Goal: Navigation & Orientation: Find specific page/section

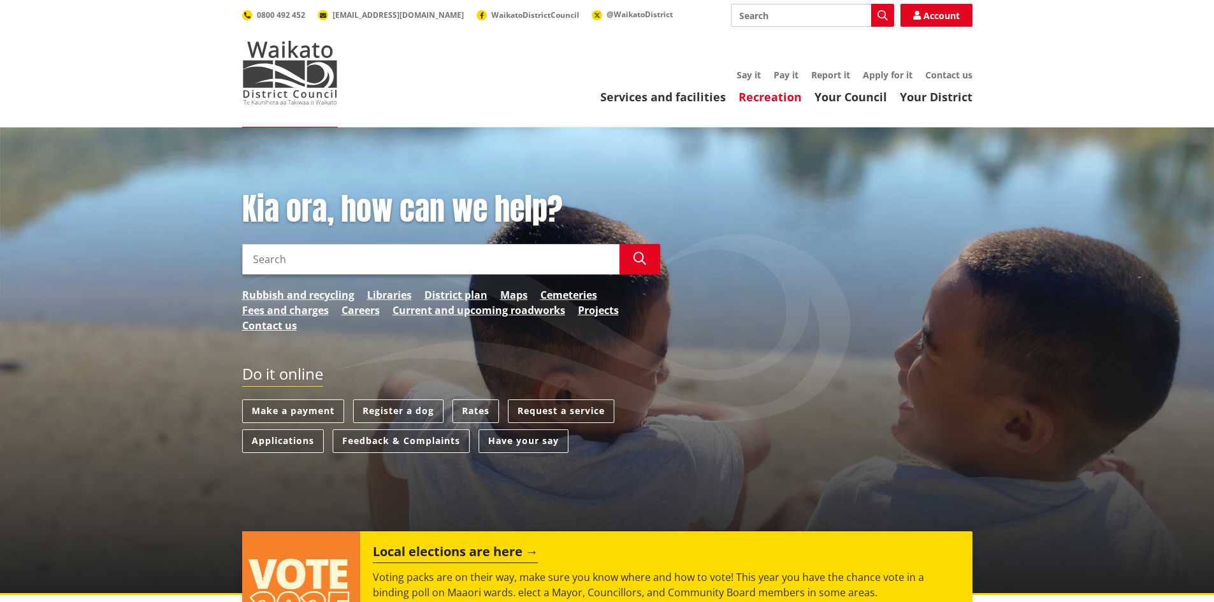
click at [773, 97] on link "Recreation" at bounding box center [770, 96] width 63 height 15
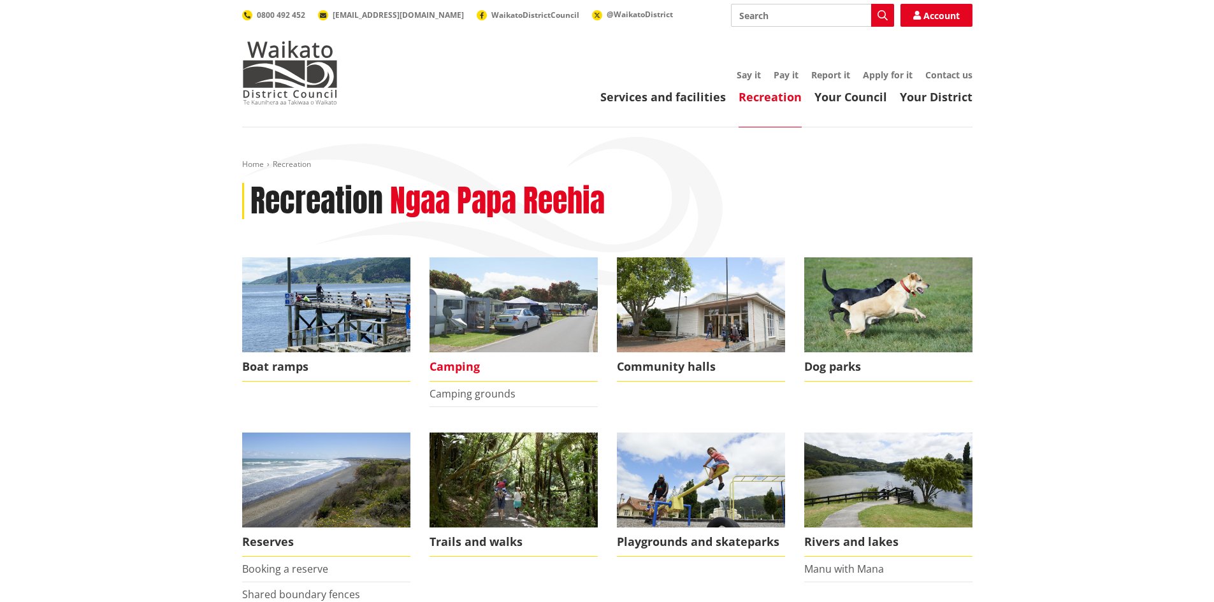
click at [469, 367] on span "Camping" at bounding box center [514, 366] width 168 height 29
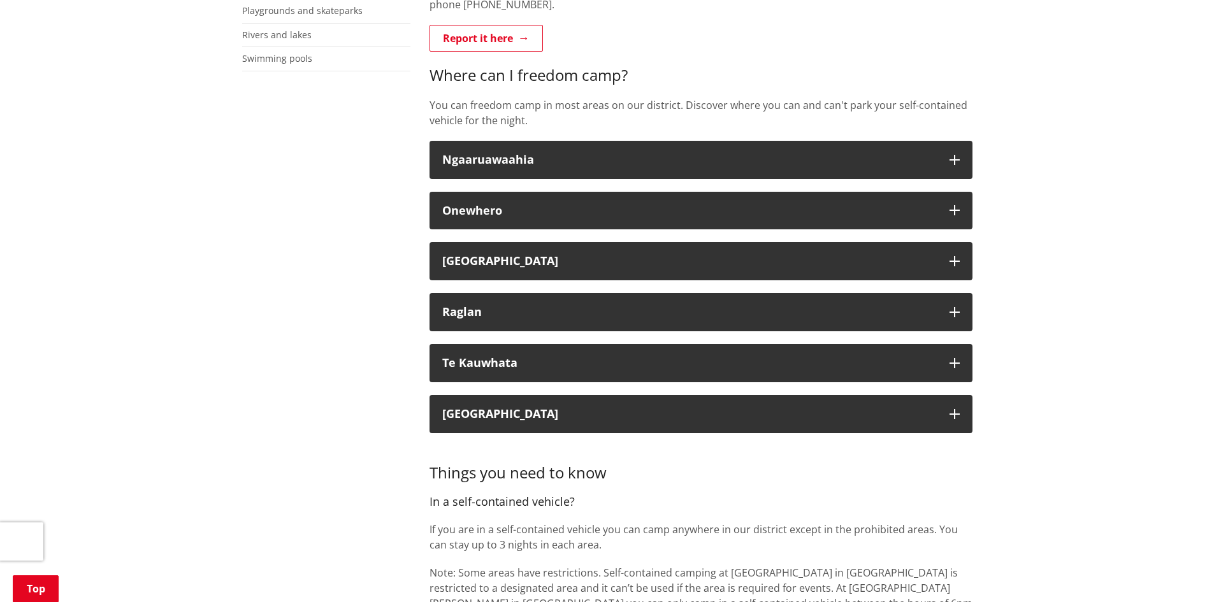
scroll to position [446, 0]
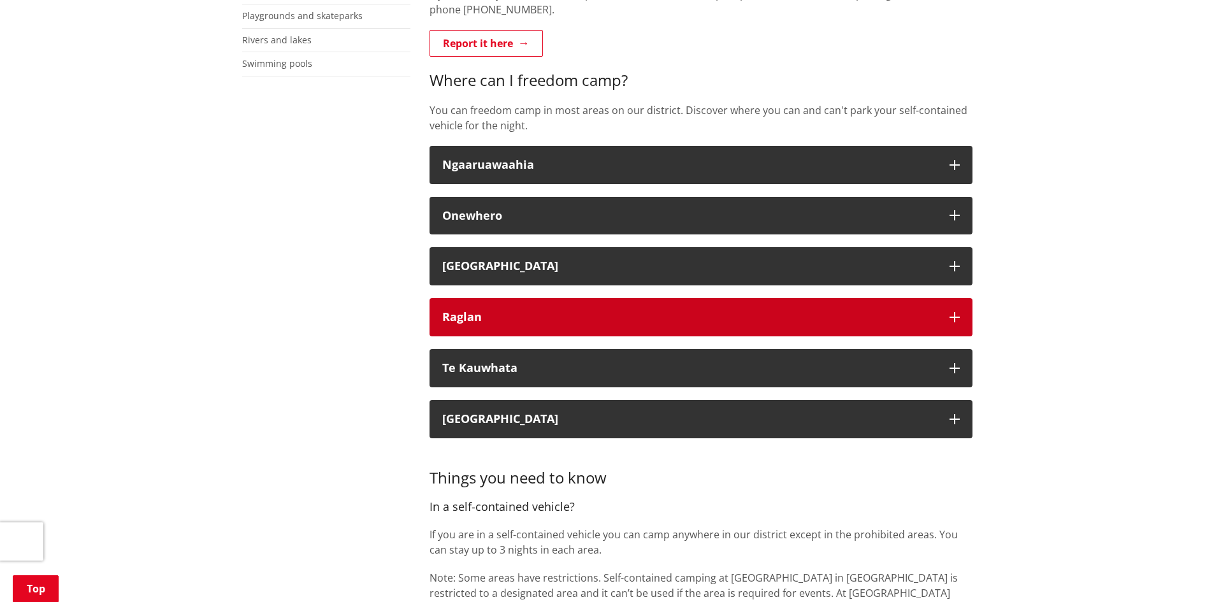
click at [935, 307] on button "Raglan" at bounding box center [701, 317] width 543 height 38
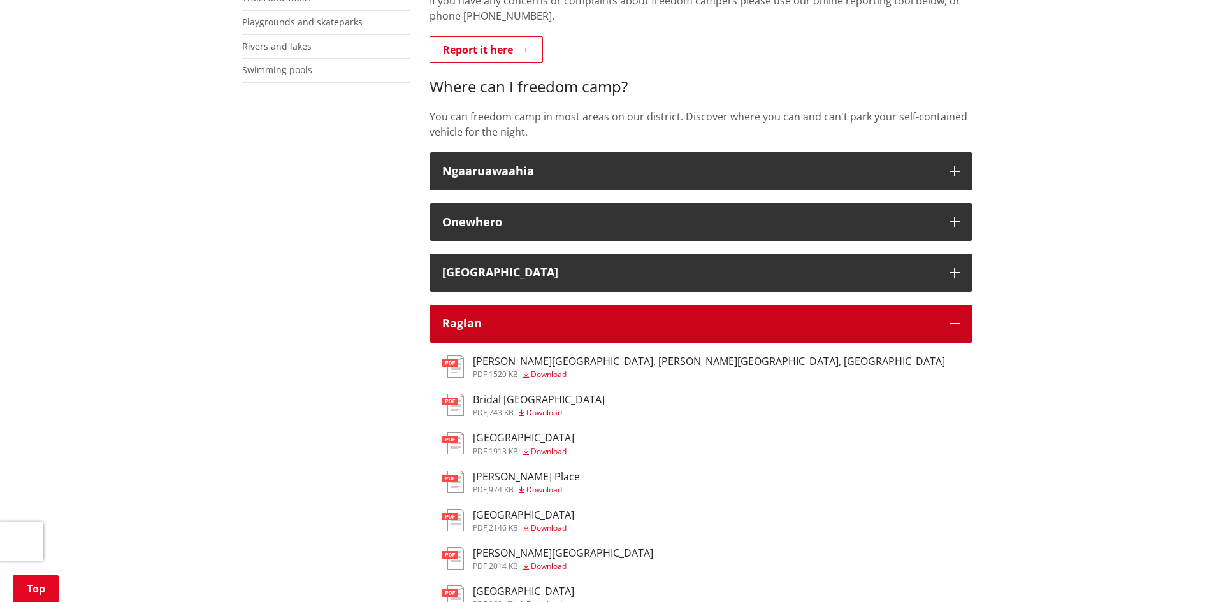
scroll to position [319, 0]
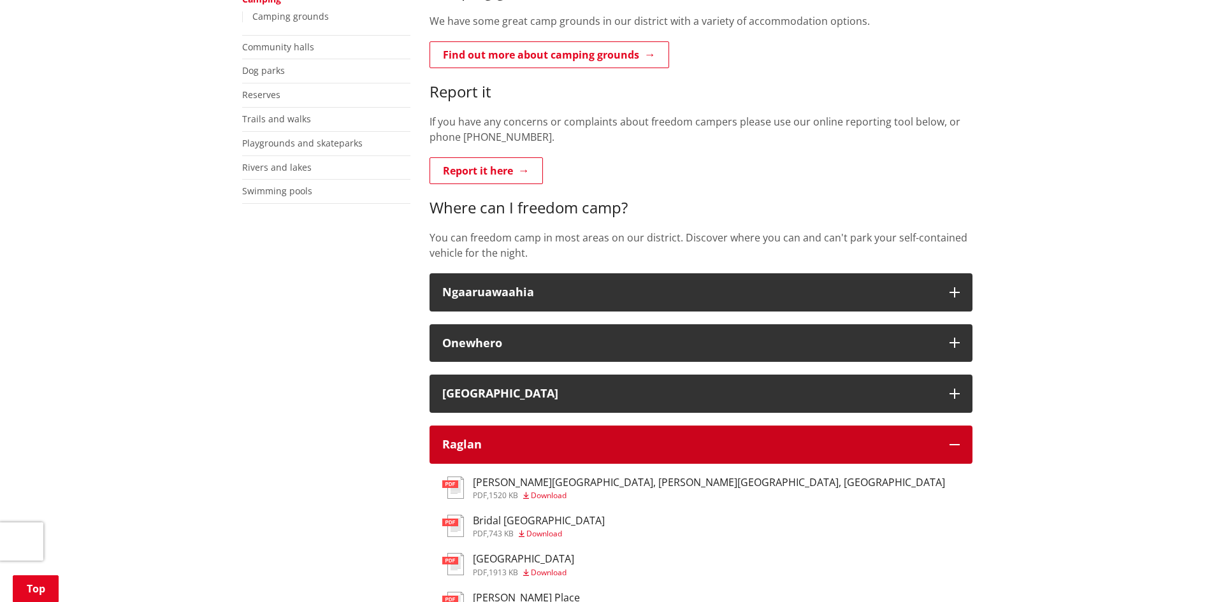
click at [961, 446] on button "Raglan" at bounding box center [701, 445] width 543 height 38
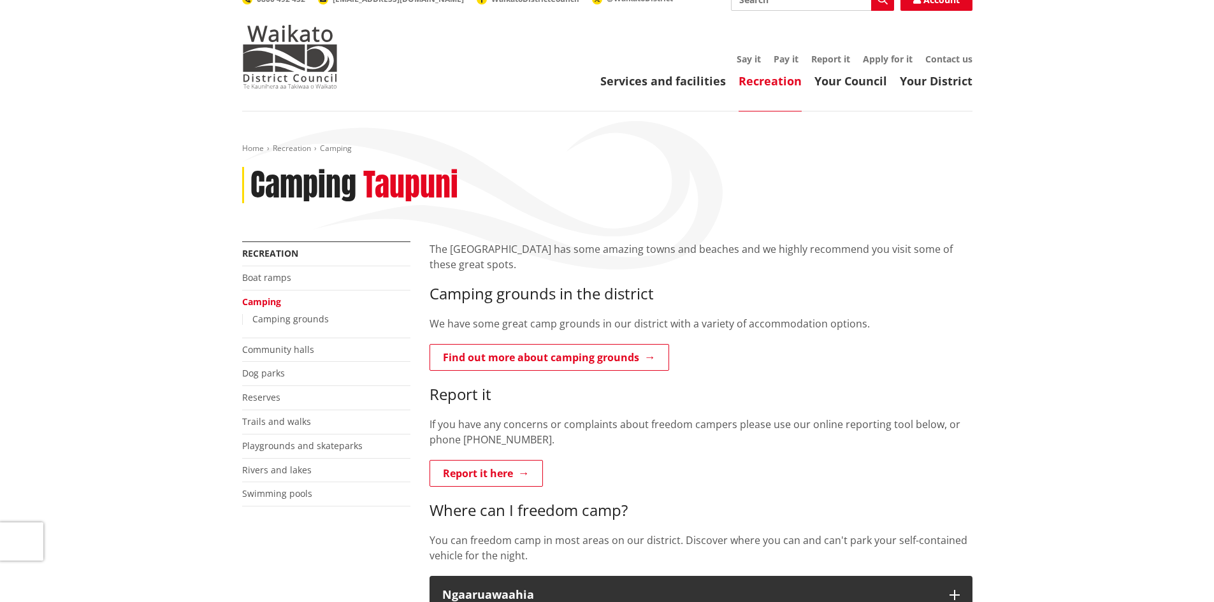
scroll to position [0, 0]
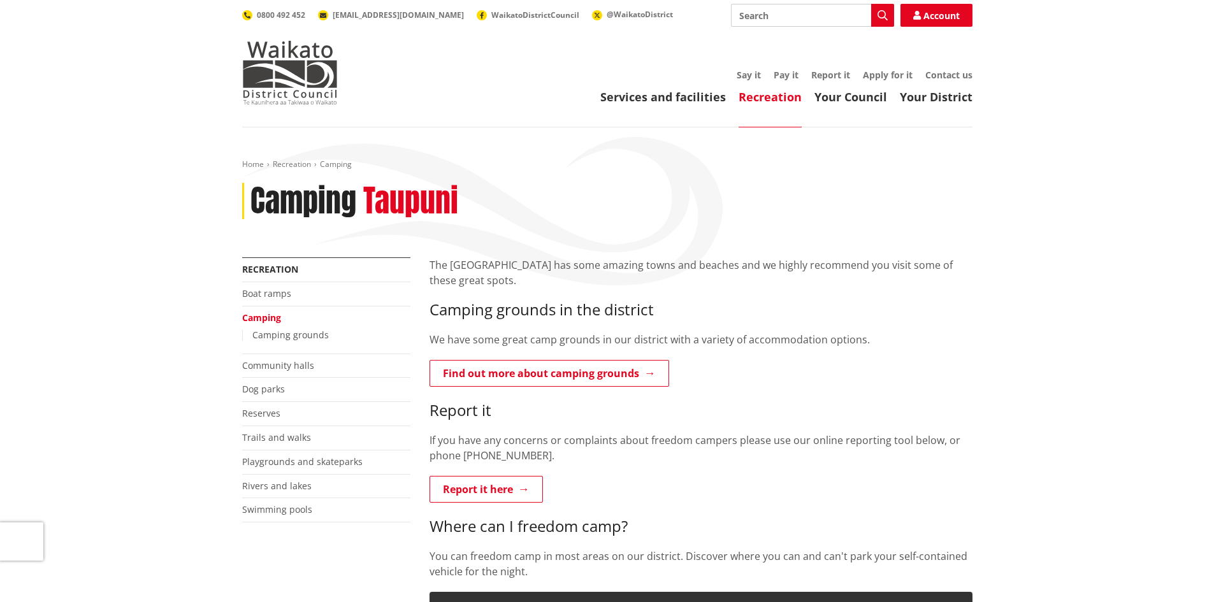
click at [641, 109] on header "Toggle search Toggle navigation Services and facilities Recreation Your Council…" at bounding box center [607, 63] width 1214 height 127
click at [651, 94] on link "Services and facilities" at bounding box center [663, 96] width 126 height 15
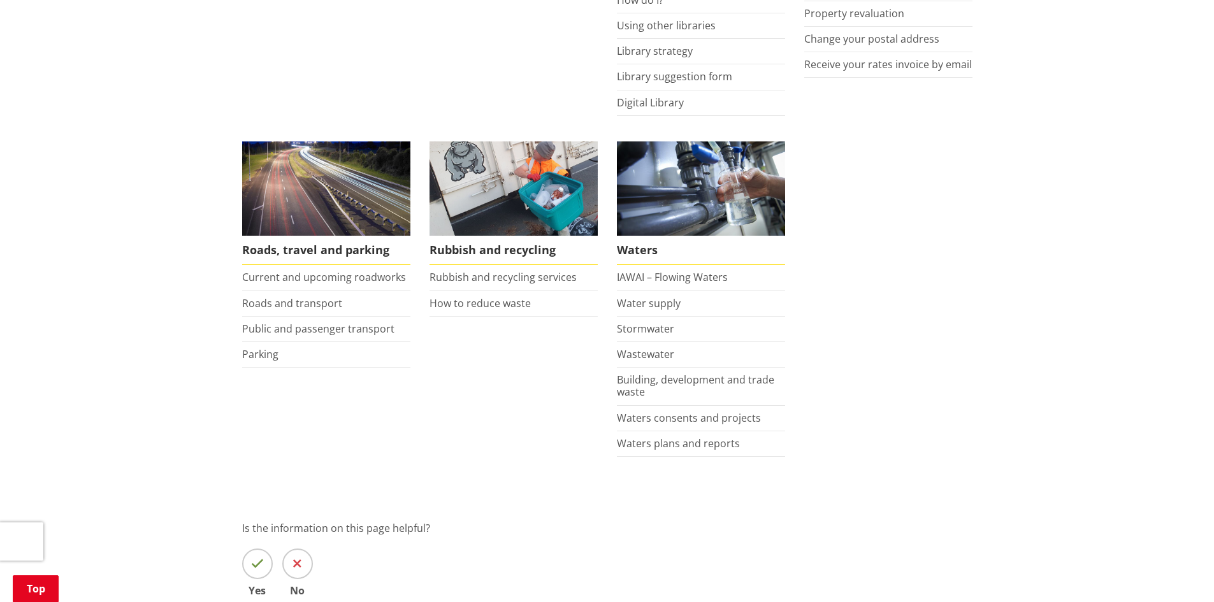
scroll to position [829, 0]
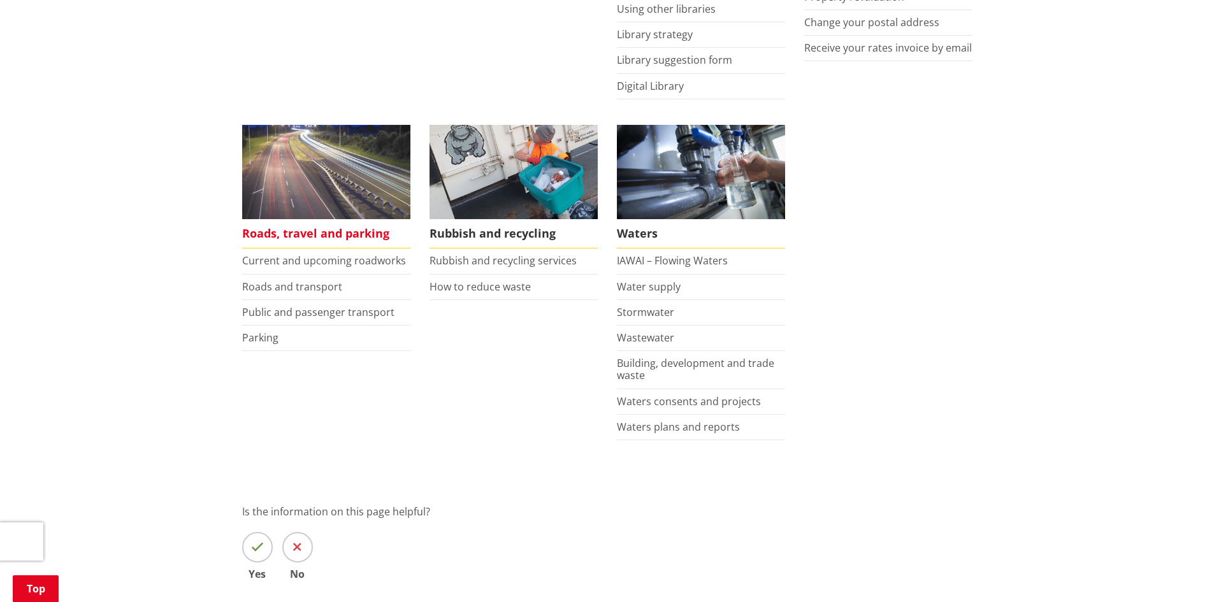
click at [294, 223] on span "Roads, travel and parking" at bounding box center [326, 233] width 168 height 29
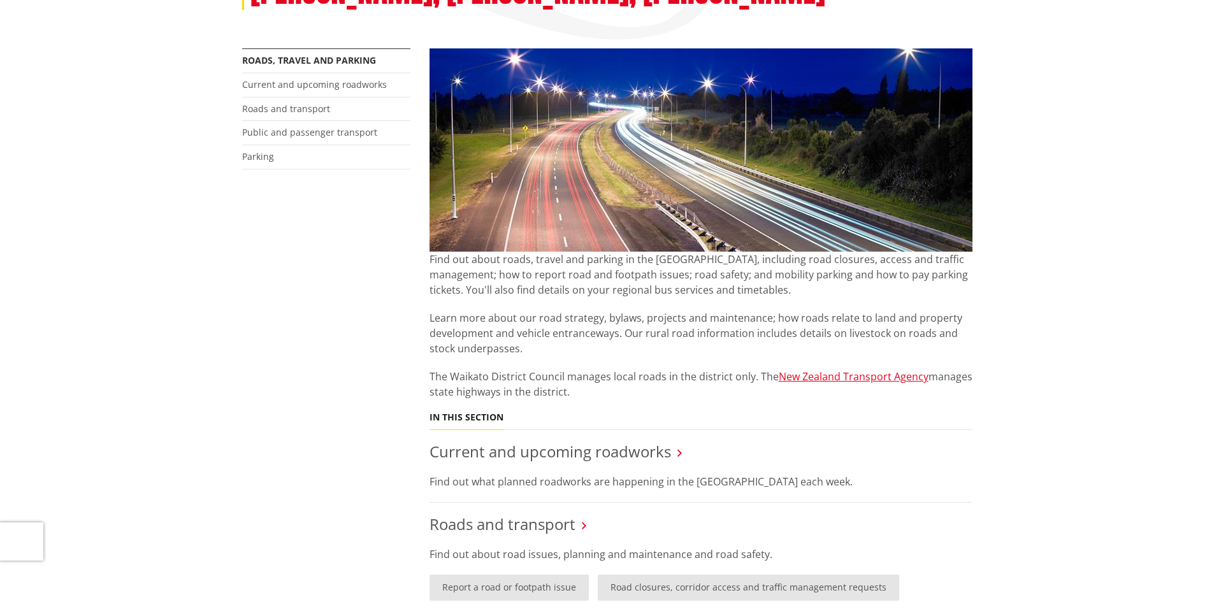
scroll to position [64, 0]
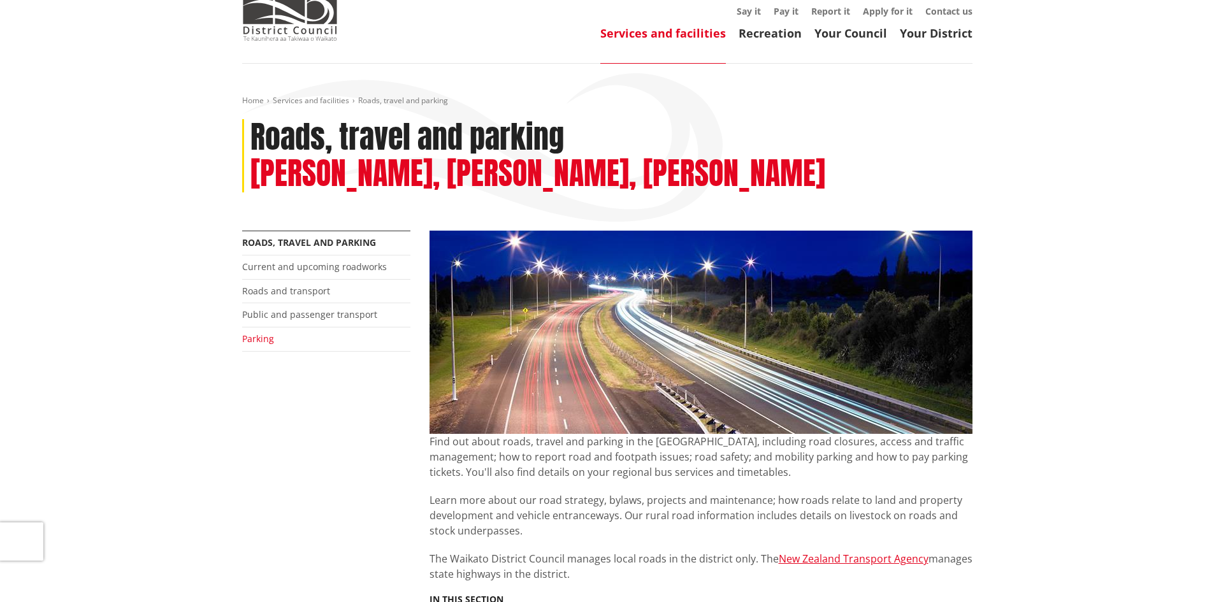
click at [255, 340] on link "Parking" at bounding box center [258, 339] width 32 height 12
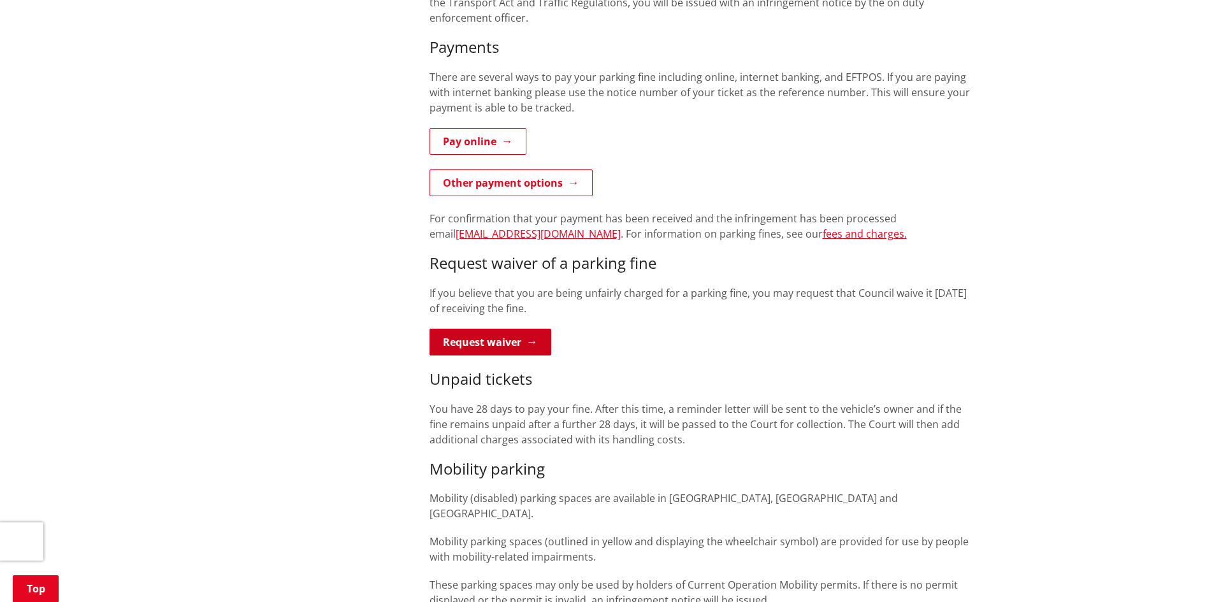
scroll to position [446, 0]
